Goal: Check status: Check status

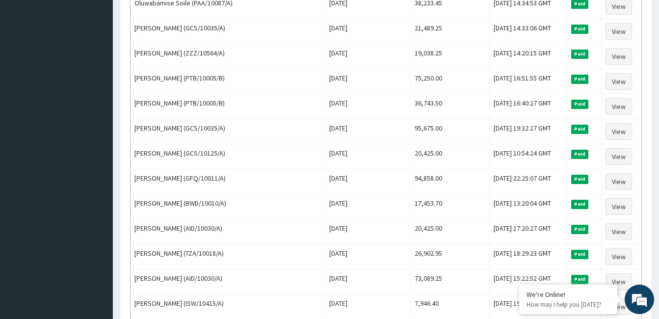
scroll to position [464, 0]
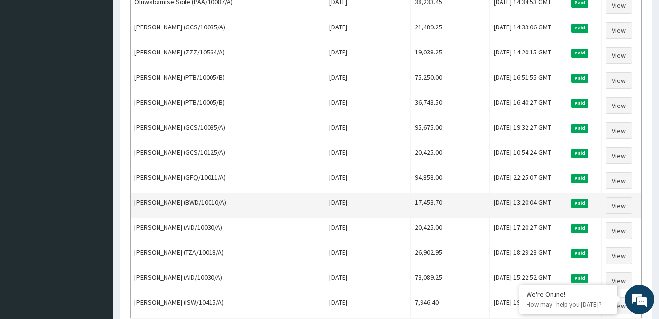
click at [216, 195] on td "STEPHEN AYEOLA V (BWD/10010/A)" at bounding box center [228, 205] width 195 height 25
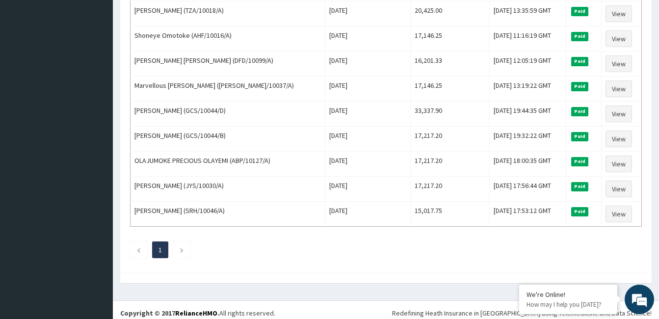
scroll to position [912, 0]
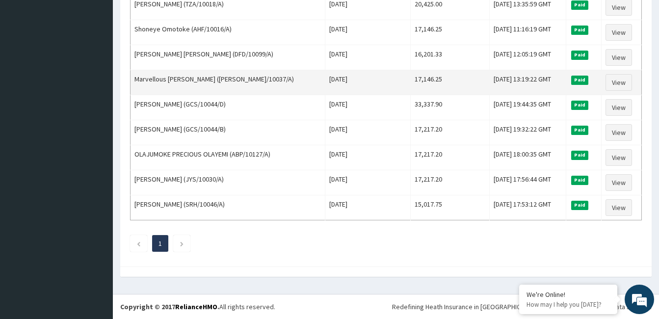
click at [490, 88] on td "Mon, 07 Apr 2025 13:19:22 GMT" at bounding box center [528, 82] width 76 height 25
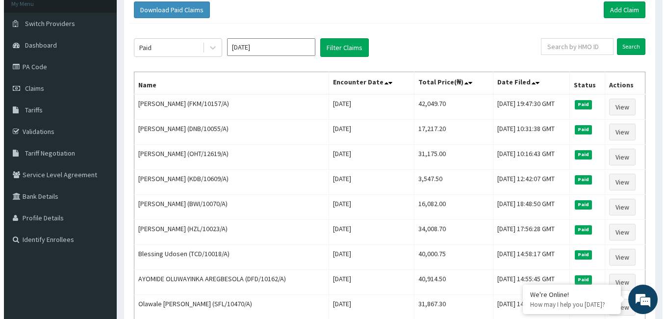
scroll to position [0, 0]
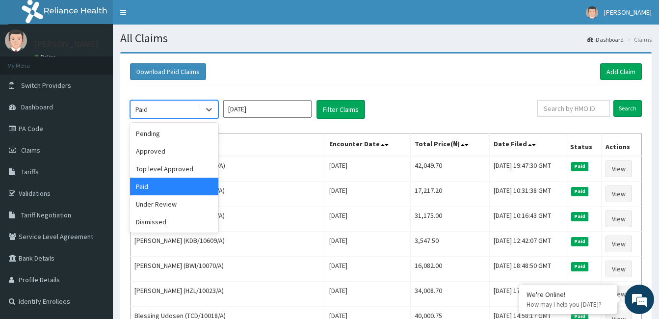
click at [265, 112] on input "Apr 2025" at bounding box center [267, 109] width 88 height 18
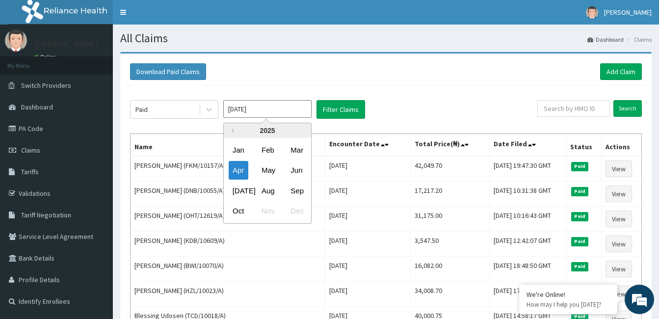
click at [274, 113] on input "Apr 2025" at bounding box center [267, 109] width 88 height 18
click at [266, 172] on div "May" at bounding box center [268, 170] width 20 height 18
type input "May 2025"
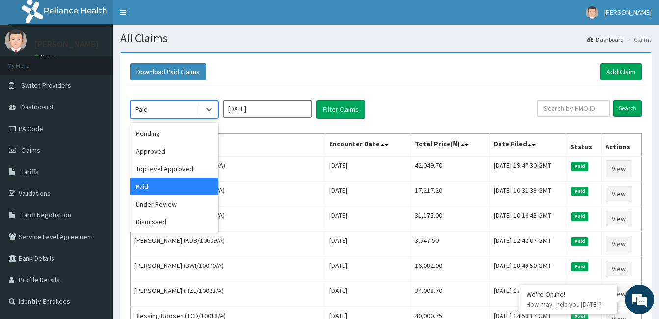
click at [188, 135] on div "Pending" at bounding box center [174, 134] width 88 height 18
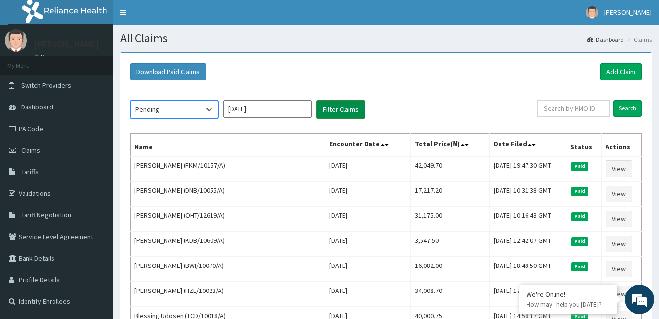
click at [353, 109] on button "Filter Claims" at bounding box center [341, 109] width 49 height 19
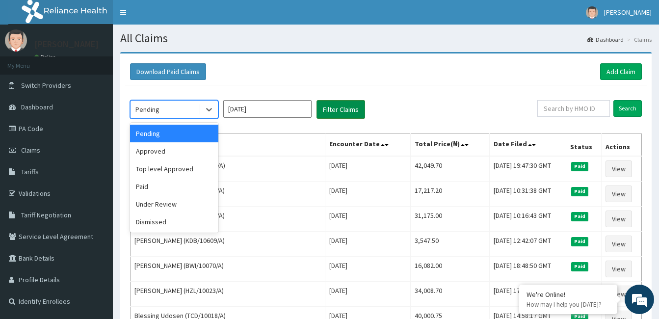
click at [336, 107] on button "Filter Claims" at bounding box center [341, 109] width 49 height 19
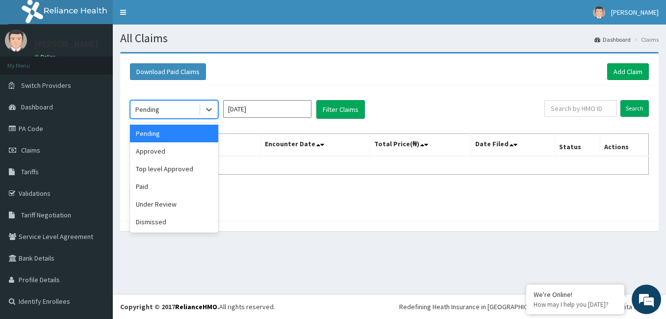
click at [178, 154] on div "Approved" at bounding box center [174, 151] width 88 height 18
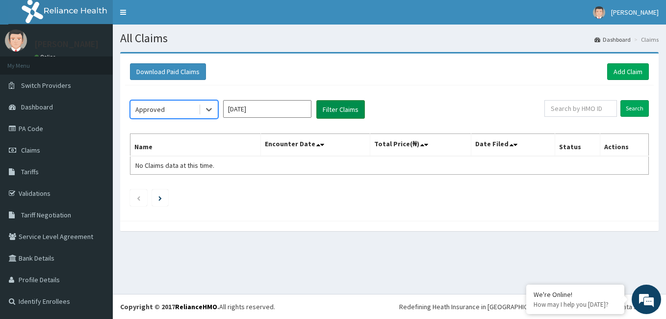
click at [346, 107] on button "Filter Claims" at bounding box center [341, 109] width 49 height 19
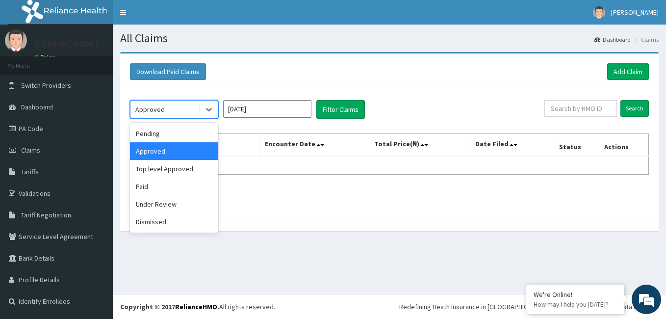
click at [171, 225] on div "Dismissed" at bounding box center [174, 222] width 88 height 18
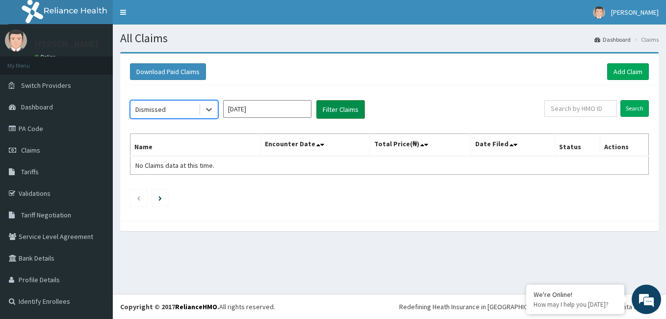
click at [335, 117] on button "Filter Claims" at bounding box center [341, 109] width 49 height 19
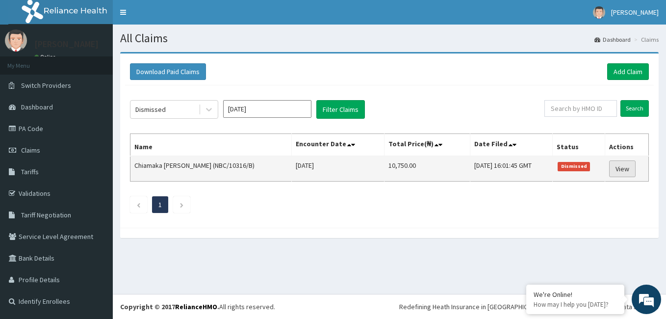
click at [627, 174] on link "View" at bounding box center [623, 168] width 27 height 17
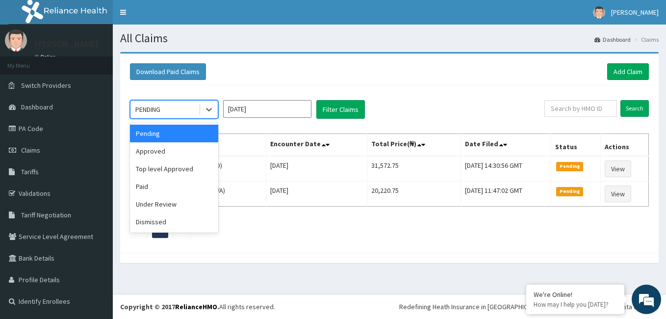
click at [175, 206] on div "Under Review" at bounding box center [174, 204] width 88 height 18
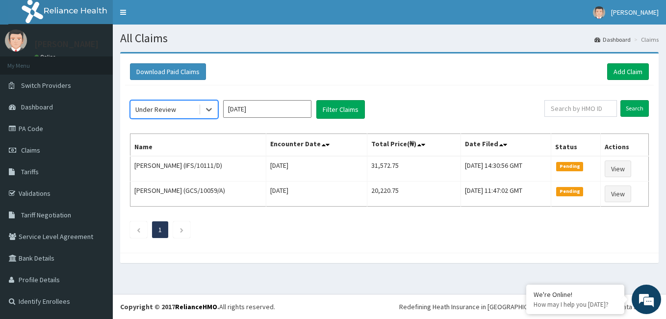
click at [271, 113] on input "Oct 2025" at bounding box center [267, 109] width 88 height 18
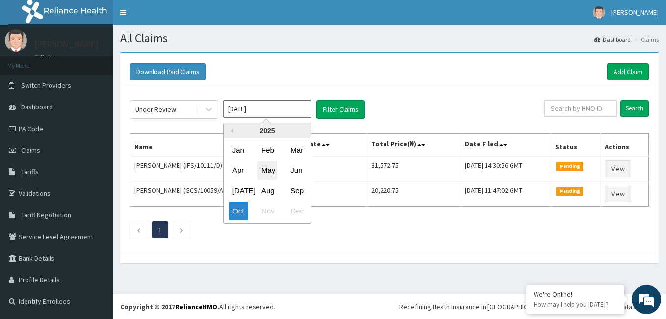
click at [267, 172] on div "May" at bounding box center [268, 170] width 20 height 18
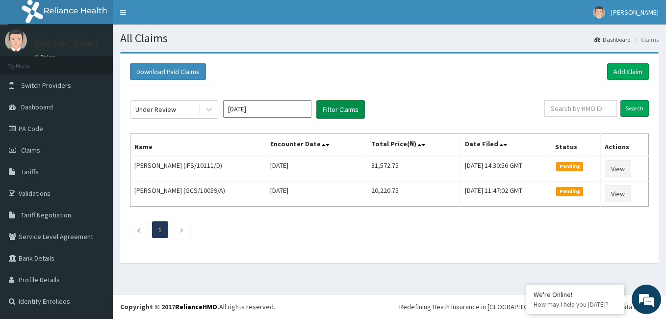
click at [360, 105] on button "Filter Claims" at bounding box center [341, 109] width 49 height 19
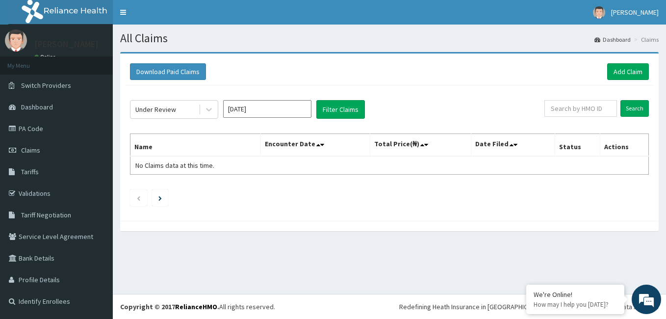
click at [286, 107] on input "May 2025" at bounding box center [267, 109] width 88 height 18
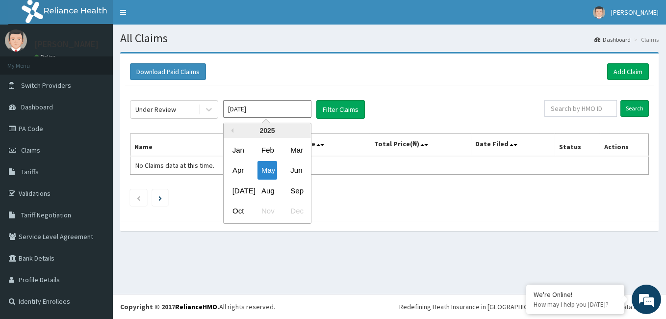
click at [291, 110] on input "May 2025" at bounding box center [267, 109] width 88 height 18
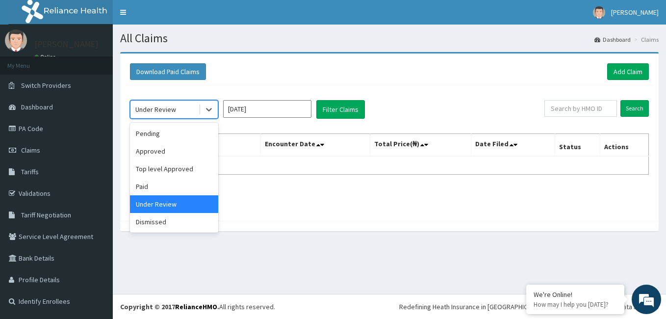
click at [173, 185] on div "Paid" at bounding box center [174, 187] width 88 height 18
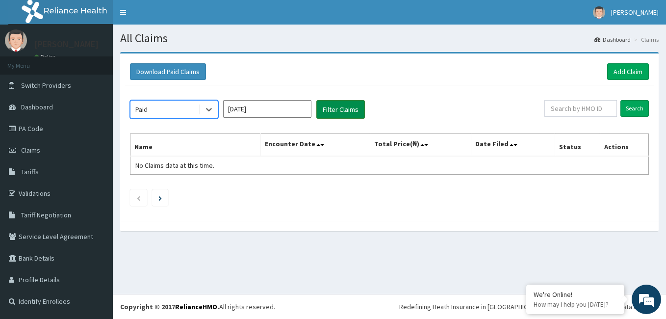
click at [334, 107] on button "Filter Claims" at bounding box center [341, 109] width 49 height 19
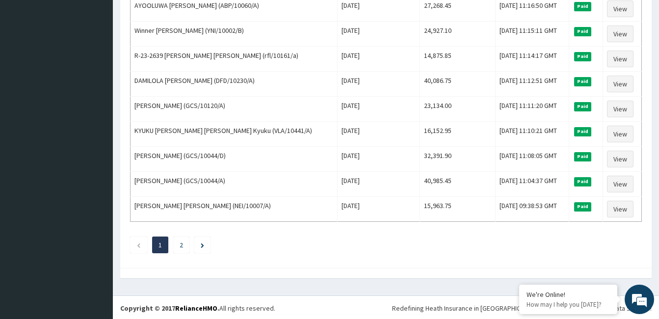
scroll to position [1188, 0]
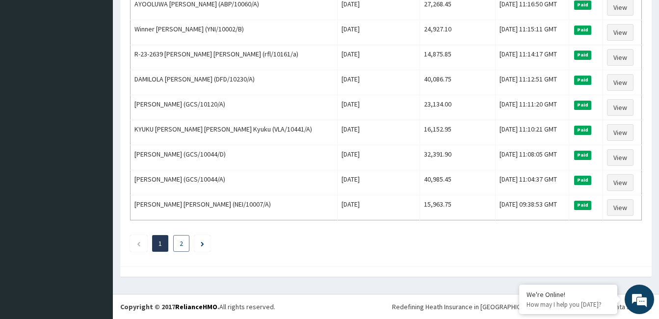
click at [181, 246] on link "2" at bounding box center [181, 243] width 3 height 9
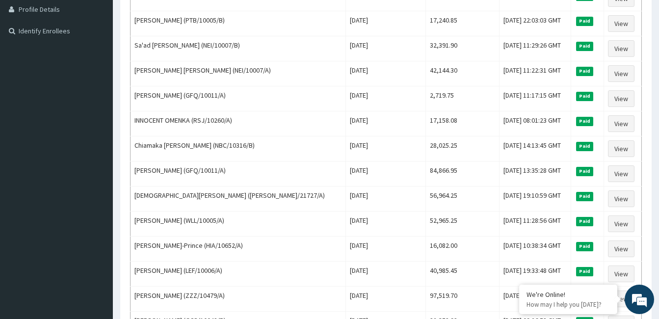
scroll to position [0, 0]
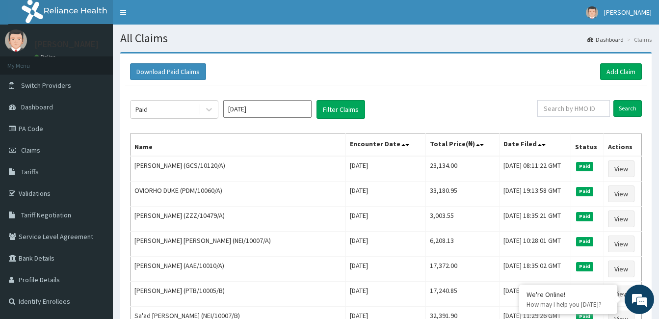
click at [289, 109] on input "May 2025" at bounding box center [267, 109] width 88 height 18
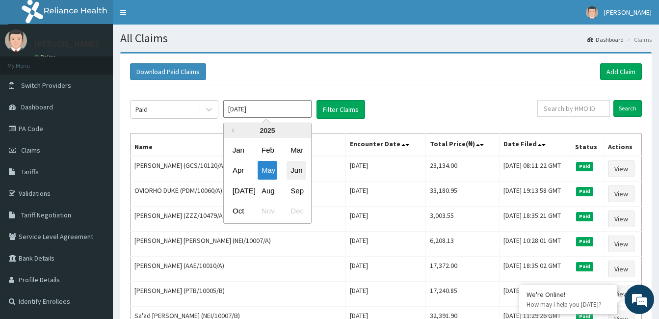
click at [297, 172] on div "Jun" at bounding box center [297, 170] width 20 height 18
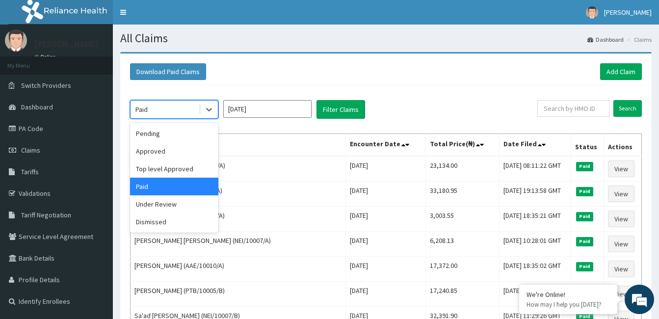
click at [179, 135] on div "Pending" at bounding box center [174, 134] width 88 height 18
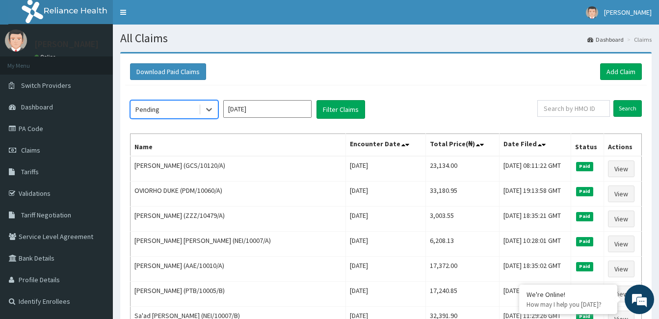
click at [256, 112] on input "Jun 2025" at bounding box center [267, 109] width 88 height 18
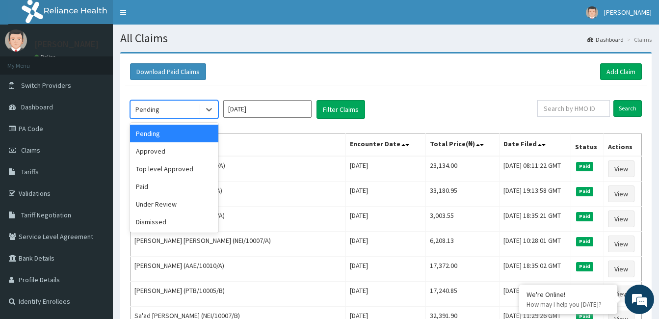
click at [183, 138] on div "Pending" at bounding box center [174, 134] width 88 height 18
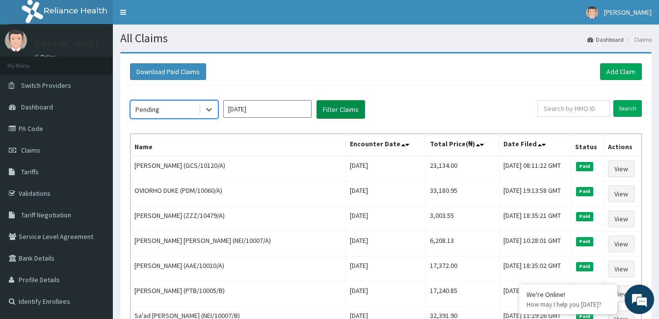
click at [336, 109] on button "Filter Claims" at bounding box center [341, 109] width 49 height 19
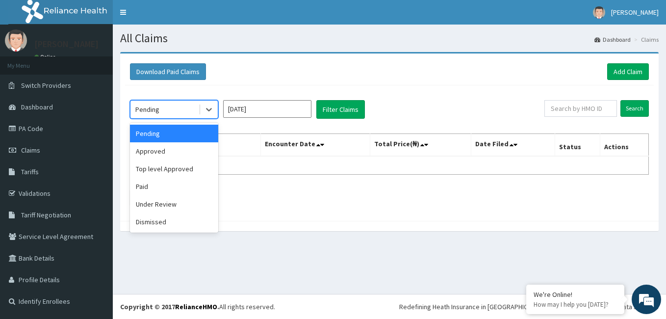
click at [183, 148] on div "Approved" at bounding box center [174, 151] width 88 height 18
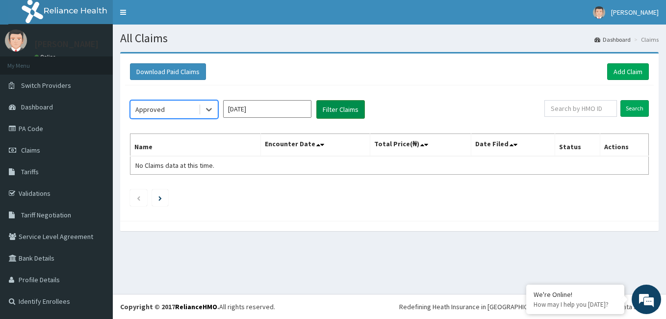
click at [351, 108] on button "Filter Claims" at bounding box center [341, 109] width 49 height 19
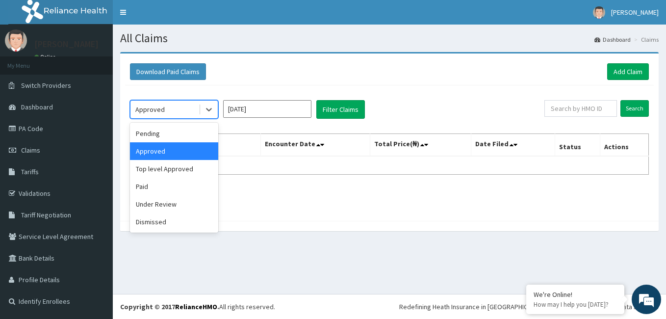
click at [172, 230] on div "Dismissed" at bounding box center [174, 222] width 88 height 18
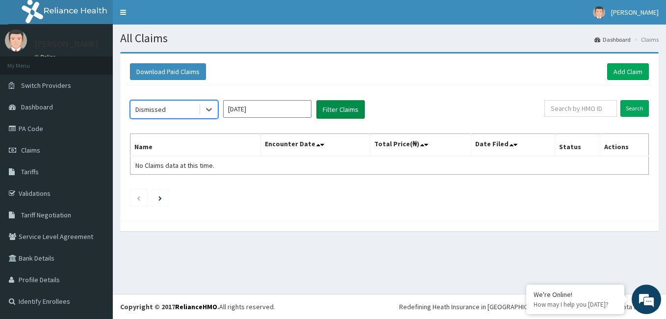
click at [343, 100] on button "Filter Claims" at bounding box center [341, 109] width 49 height 19
click at [336, 115] on button "Filter Claims" at bounding box center [341, 109] width 49 height 19
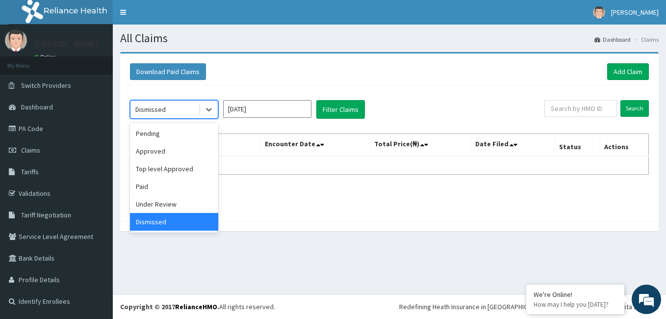
click at [176, 211] on div "Under Review" at bounding box center [174, 204] width 88 height 18
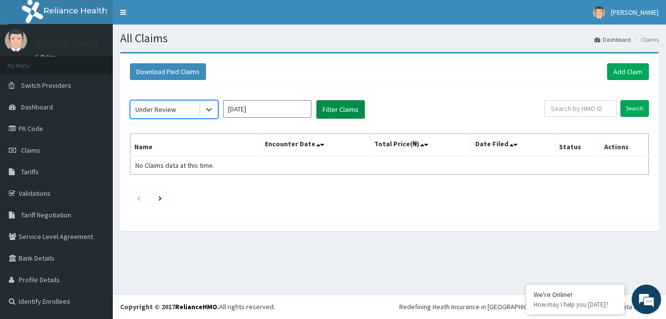
click at [333, 118] on button "Filter Claims" at bounding box center [341, 109] width 49 height 19
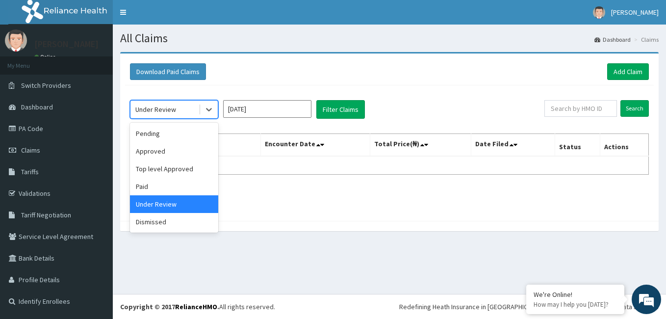
click at [182, 175] on div "Top level Approved" at bounding box center [174, 169] width 88 height 18
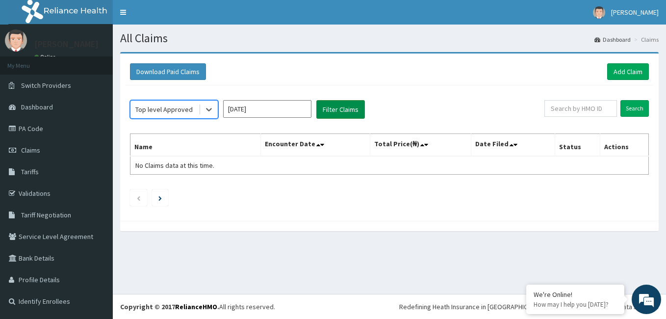
click at [345, 108] on button "Filter Claims" at bounding box center [341, 109] width 49 height 19
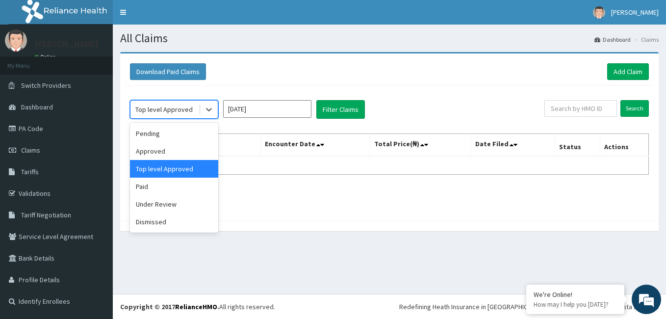
click at [170, 190] on div "Paid" at bounding box center [174, 187] width 88 height 18
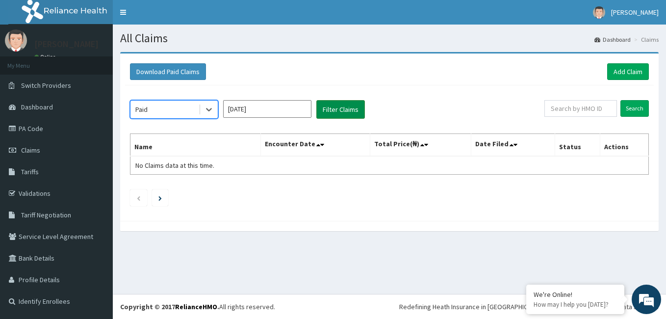
click at [345, 109] on button "Filter Claims" at bounding box center [341, 109] width 49 height 19
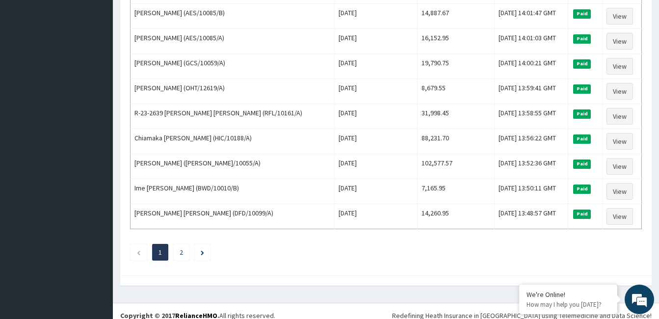
scroll to position [1188, 0]
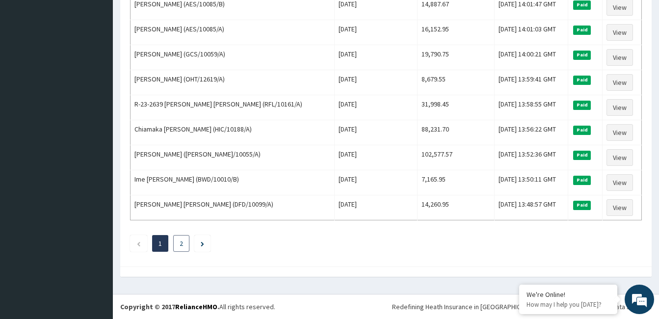
click at [180, 244] on link "2" at bounding box center [181, 243] width 3 height 9
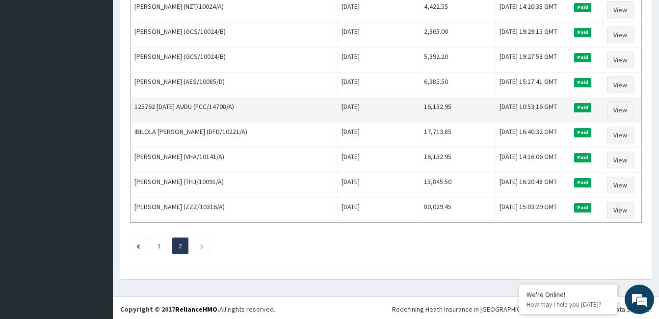
scroll to position [587, 0]
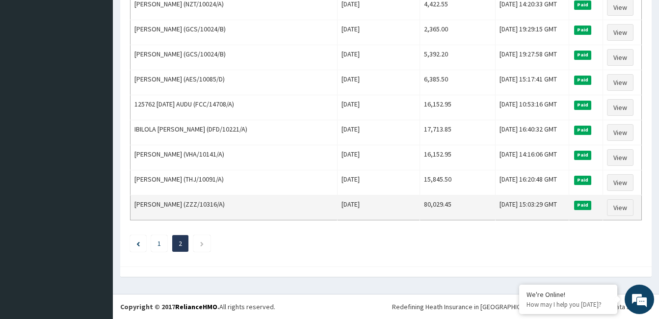
click at [442, 219] on td "80,029.45" at bounding box center [458, 207] width 76 height 25
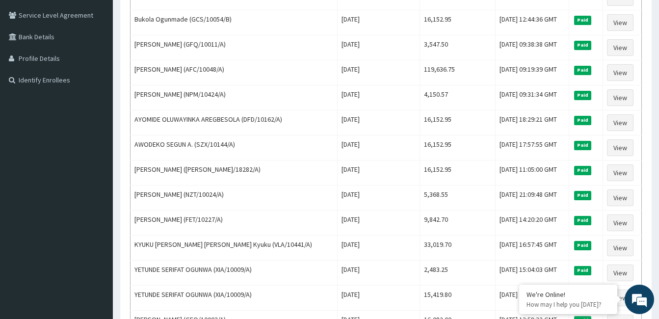
scroll to position [0, 0]
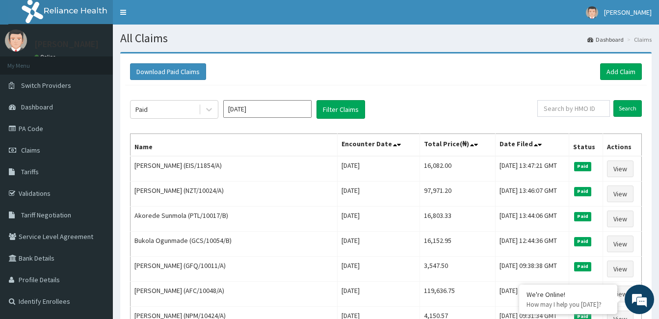
click at [286, 112] on input "Jun 2025" at bounding box center [267, 109] width 88 height 18
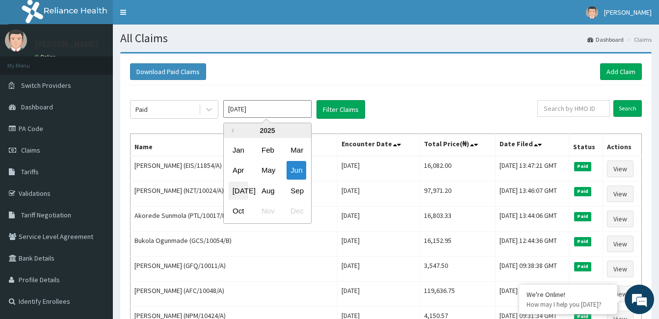
click at [241, 189] on div "Jul" at bounding box center [239, 191] width 20 height 18
type input "Jul 2025"
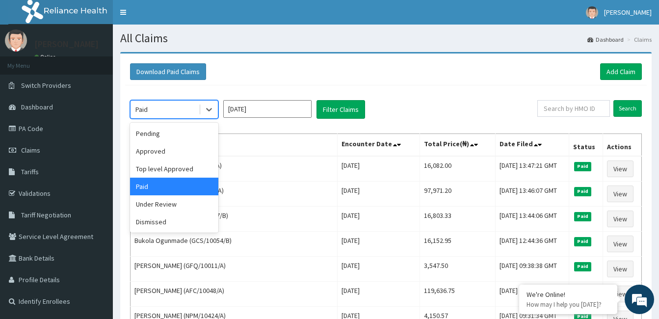
click at [176, 135] on div "Pending" at bounding box center [174, 134] width 88 height 18
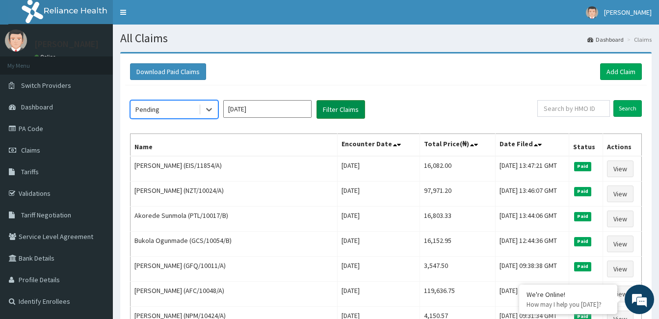
click at [355, 113] on button "Filter Claims" at bounding box center [341, 109] width 49 height 19
click at [339, 109] on button "Filter Claims" at bounding box center [341, 109] width 49 height 19
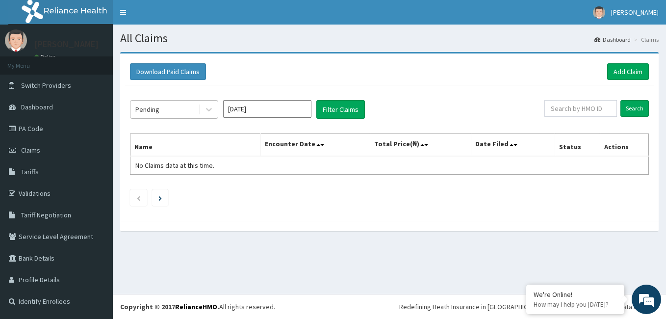
click at [182, 113] on div "Pending" at bounding box center [165, 110] width 68 height 16
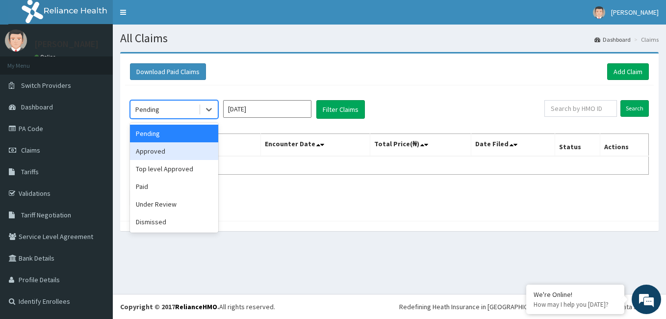
click at [154, 154] on div "Approved" at bounding box center [174, 151] width 88 height 18
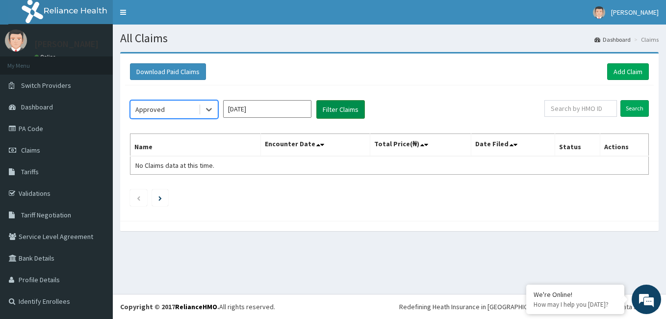
click at [343, 113] on button "Filter Claims" at bounding box center [341, 109] width 49 height 19
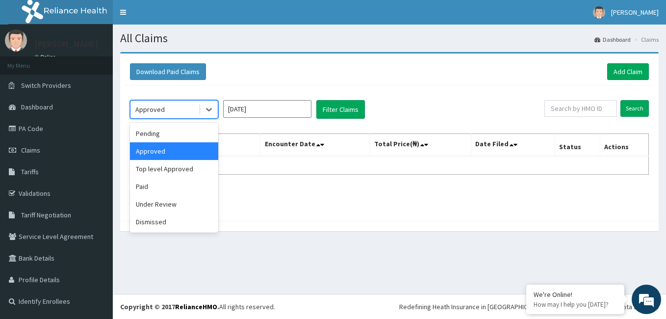
click at [190, 112] on div "Approved" at bounding box center [165, 110] width 68 height 16
click at [195, 171] on div "Top level Approved" at bounding box center [174, 169] width 88 height 18
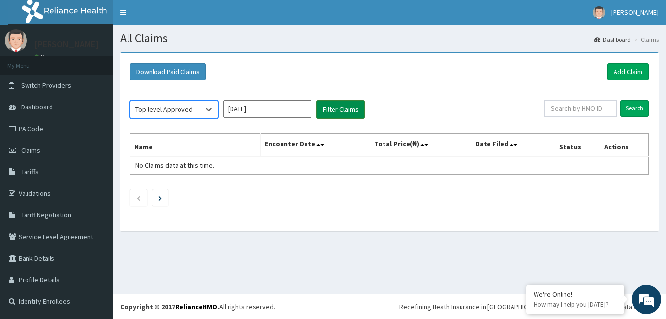
click at [342, 108] on button "Filter Claims" at bounding box center [341, 109] width 49 height 19
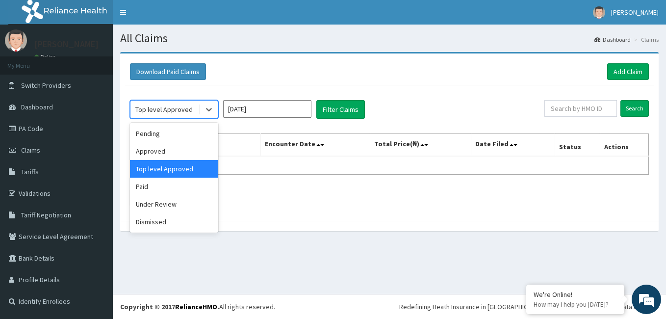
click at [167, 227] on div "Dismissed" at bounding box center [174, 222] width 88 height 18
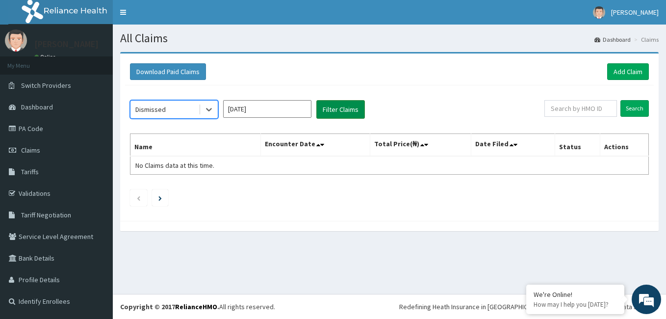
click at [346, 107] on button "Filter Claims" at bounding box center [341, 109] width 49 height 19
click at [342, 109] on button "Filter Claims" at bounding box center [341, 109] width 49 height 19
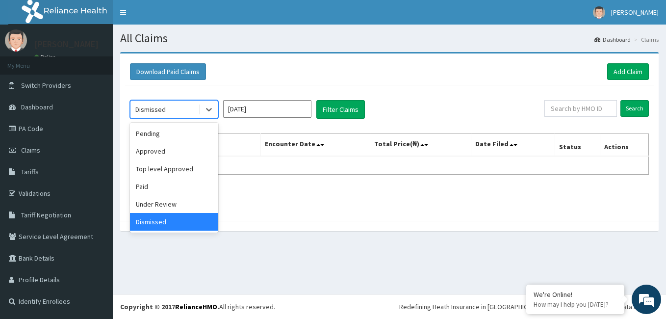
click at [176, 207] on div "Under Review" at bounding box center [174, 204] width 88 height 18
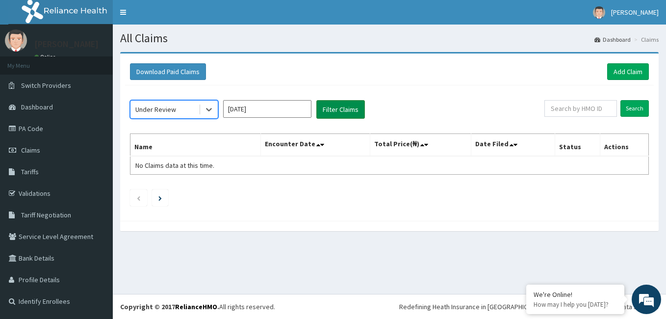
click at [341, 106] on button "Filter Claims" at bounding box center [341, 109] width 49 height 19
click at [352, 111] on button "Filter Claims" at bounding box center [341, 109] width 49 height 19
click at [346, 113] on button "Filter Claims" at bounding box center [341, 109] width 49 height 19
click at [346, 109] on button "Filter Claims" at bounding box center [341, 109] width 49 height 19
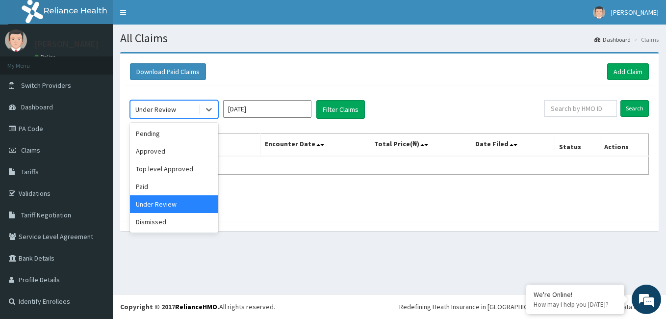
click at [155, 187] on div "Paid" at bounding box center [174, 187] width 88 height 18
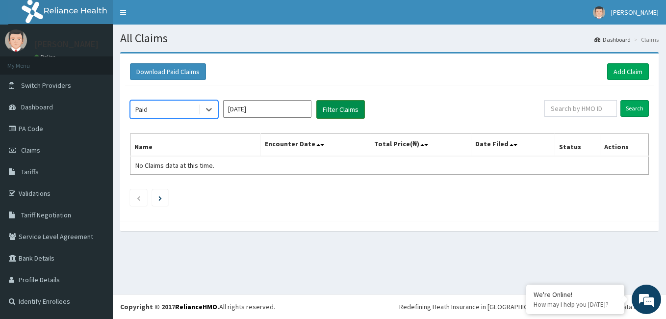
click at [336, 108] on button "Filter Claims" at bounding box center [341, 109] width 49 height 19
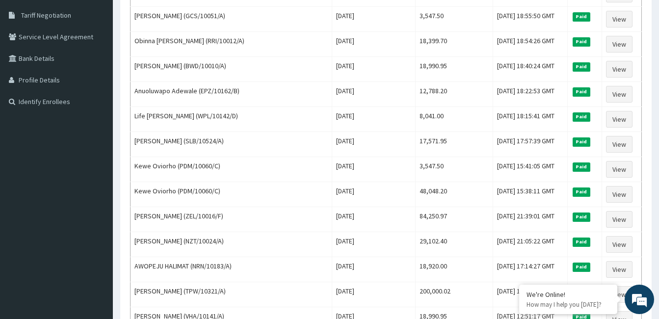
scroll to position [203, 0]
